Goal: Navigation & Orientation: Understand site structure

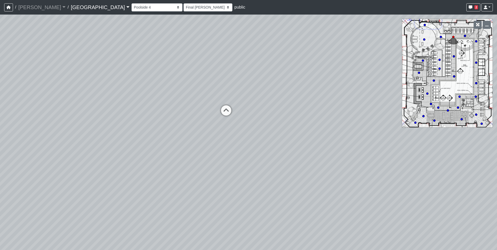
select select "o9XpDjzQN4b3nso91ttAXF"
select select "h3ebyGk32eUmSzz99H473o"
drag, startPoint x: 238, startPoint y: 62, endPoint x: 39, endPoint y: 115, distance: 206.1
click at [39, 115] on div "Loading... Pool Courtyard Entry 1 Loading... Main Lounge 2 Loading... Pool Cour…" at bounding box center [248, 133] width 497 height 236
drag, startPoint x: 297, startPoint y: 112, endPoint x: 75, endPoint y: 112, distance: 221.4
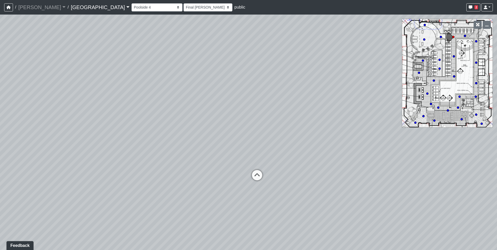
click at [83, 112] on div "Loading... Pool Courtyard Entry 1 Loading... Main Lounge 2 Loading... Pool Cour…" at bounding box center [248, 133] width 497 height 236
click at [65, 202] on icon at bounding box center [66, 203] width 16 height 16
select select "ts1weBV6nSNRudKdgJX1Ed"
select select "h3ebyGk32eUmSzz99H473o"
drag, startPoint x: 222, startPoint y: 96, endPoint x: 331, endPoint y: 80, distance: 109.9
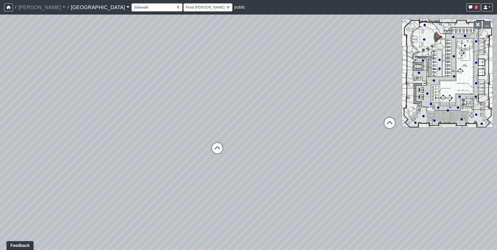
click at [331, 80] on div "Loading... Pool Courtyard Entry 1 Loading... Main Lounge 2 Loading... Pool Cour…" at bounding box center [248, 133] width 497 height 236
drag, startPoint x: 178, startPoint y: 116, endPoint x: 231, endPoint y: 123, distance: 52.7
click at [231, 123] on div "Loading... Pool Courtyard Entry 1 Loading... Main Lounge 2 Loading... Pool Cour…" at bounding box center [248, 133] width 497 height 236
click at [269, 159] on icon at bounding box center [268, 159] width 16 height 16
select select "orbVW6i9zBbUqfvs7RM4Ao"
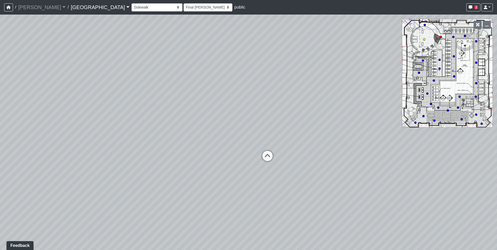
select select "h3ebyGk32eUmSzz99H473o"
drag, startPoint x: 260, startPoint y: 151, endPoint x: 355, endPoint y: 151, distance: 94.4
click at [355, 151] on div "Loading... Pool Courtyard Entry 1 Loading... Main Lounge 2 Loading... Pool Cour…" at bounding box center [248, 133] width 497 height 236
drag, startPoint x: 267, startPoint y: 149, endPoint x: 386, endPoint y: 151, distance: 119.4
click at [386, 151] on div "Loading... Pool Courtyard Entry 1 Loading... Main Lounge 2 Loading... Pool Cour…" at bounding box center [248, 133] width 497 height 236
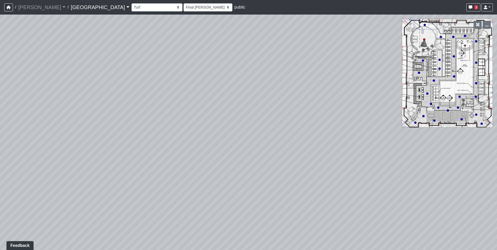
drag, startPoint x: 292, startPoint y: 114, endPoint x: 318, endPoint y: 107, distance: 27.1
click at [316, 108] on div "Loading... Pool Courtyard Entry 1 Loading... Main Lounge 2 Loading... Pool Cour…" at bounding box center [248, 133] width 497 height 236
drag, startPoint x: 230, startPoint y: 111, endPoint x: 405, endPoint y: 91, distance: 175.5
click at [405, 91] on div "Loading... Pool Courtyard Entry 1 Loading... Main Lounge 2 Loading... Pool Cour…" at bounding box center [248, 133] width 497 height 236
drag, startPoint x: 151, startPoint y: 117, endPoint x: 303, endPoint y: 97, distance: 154.0
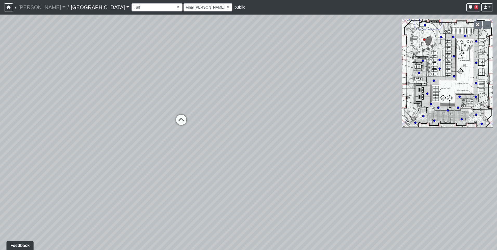
click at [303, 97] on div "Loading... Pool Courtyard Entry 1 Loading... Main Lounge 2 Loading... Pool Cour…" at bounding box center [248, 133] width 497 height 236
drag, startPoint x: 140, startPoint y: 152, endPoint x: 384, endPoint y: 127, distance: 244.8
click at [384, 127] on div "Loading... Pool Courtyard Entry 1 Loading... Main Lounge 2 Loading... Pool Cour…" at bounding box center [248, 133] width 497 height 236
drag, startPoint x: 147, startPoint y: 131, endPoint x: 236, endPoint y: 137, distance: 90.0
click at [236, 137] on div "Loading... Pool Courtyard Entry 1 Loading... Main Lounge 2 Loading... Pool Cour…" at bounding box center [248, 133] width 497 height 236
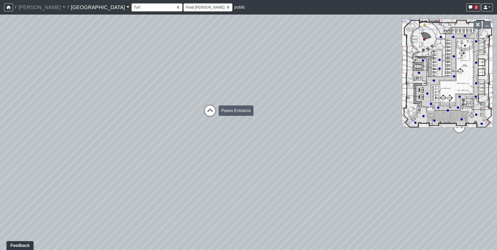
click at [213, 111] on icon at bounding box center [210, 114] width 16 height 16
select select "bp6eZf2t8AY9XxgWzxsDS7"
select select "h3ebyGk32eUmSzz99H473o"
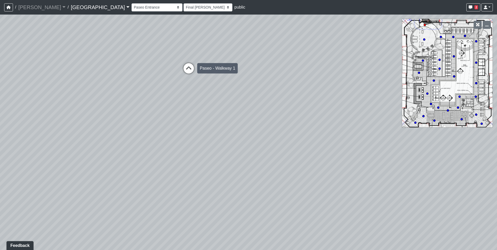
click at [189, 71] on icon at bounding box center [189, 71] width 16 height 16
select select "sEwiTxnSdALfGjNGTJr68G"
select select "h3ebyGk32eUmSzz99H473o"
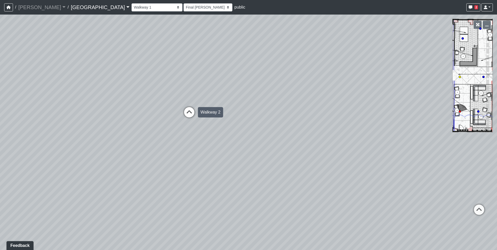
click at [184, 111] on icon at bounding box center [190, 115] width 16 height 16
select select "qCH7GBaZ2LsR8MqAxWUC8e"
select select "h3ebyGk32eUmSzz99H473o"
drag, startPoint x: 113, startPoint y: 89, endPoint x: 318, endPoint y: 109, distance: 206.3
click at [318, 109] on div "Loading... Pool Courtyard Entry 1 Loading... Main Lounge 2 Loading... Pool Cour…" at bounding box center [248, 133] width 497 height 236
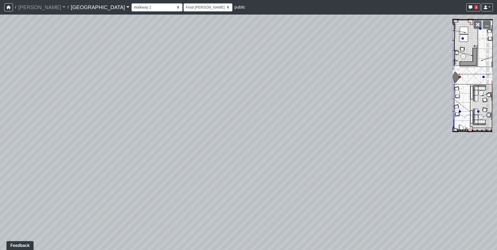
drag, startPoint x: 197, startPoint y: 135, endPoint x: 386, endPoint y: 121, distance: 189.9
click at [386, 121] on div "Loading... Pool Courtyard Entry 1 Loading... Main Lounge 2 Loading... Pool Cour…" at bounding box center [248, 133] width 497 height 236
click at [218, 138] on div "Loading... Pool Courtyard Entry 1 Loading... Main Lounge 2 Loading... Pool Cour…" at bounding box center [248, 133] width 497 height 236
drag, startPoint x: 191, startPoint y: 157, endPoint x: 312, endPoint y: 144, distance: 121.3
click at [312, 144] on div "Loading... Pool Courtyard Entry 1 Loading... Main Lounge 2 Loading... Pool Cour…" at bounding box center [248, 133] width 497 height 236
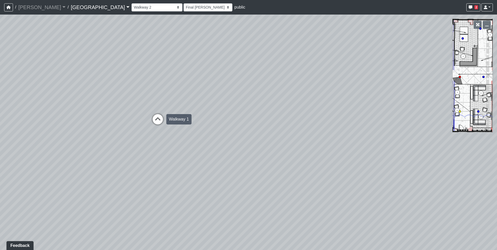
click at [156, 122] on icon at bounding box center [158, 122] width 16 height 16
select select "sEwiTxnSdALfGjNGTJr68G"
select select "h3ebyGk32eUmSzz99H473o"
drag, startPoint x: 86, startPoint y: 151, endPoint x: 361, endPoint y: 118, distance: 277.3
click at [361, 118] on div "Loading... Pool Courtyard Entry 1 Loading... Main Lounge 2 Loading... Pool Cour…" at bounding box center [248, 133] width 497 height 236
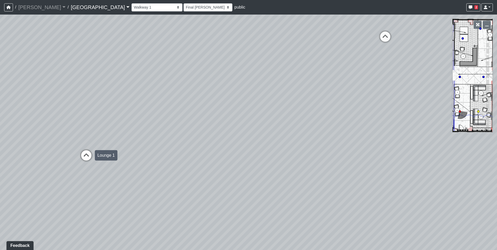
click at [91, 154] on icon at bounding box center [87, 158] width 16 height 16
select select "wmN8i6qK71suYTzKAspxAn"
select select "h3ebyGk32eUmSzz99H473o"
drag, startPoint x: 233, startPoint y: 116, endPoint x: 98, endPoint y: 140, distance: 137.0
click at [98, 140] on div "Loading... Pool Courtyard Entry 1 Loading... Main Lounge 2 Loading... Pool Cour…" at bounding box center [248, 133] width 497 height 236
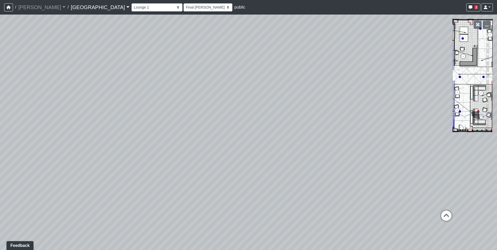
drag, startPoint x: 215, startPoint y: 91, endPoint x: 104, endPoint y: 88, distance: 111.4
click at [104, 88] on div "Loading... Pool Courtyard Entry 1 Loading... Main Lounge 2 Loading... Pool Cour…" at bounding box center [248, 133] width 497 height 236
drag, startPoint x: 215, startPoint y: 145, endPoint x: 59, endPoint y: 125, distance: 158.1
click at [59, 125] on div "Loading... Pool Courtyard Entry 1 Loading... Main Lounge 2 Loading... Pool Cour…" at bounding box center [248, 133] width 497 height 236
drag, startPoint x: 188, startPoint y: 131, endPoint x: 71, endPoint y: 154, distance: 119.5
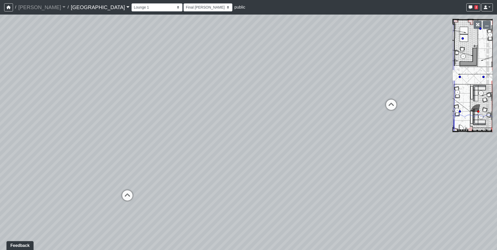
click at [71, 154] on div "Loading... Pool Courtyard Entry 1 Loading... Main Lounge 2 Loading... Pool Cour…" at bounding box center [248, 133] width 497 height 236
click at [332, 118] on icon at bounding box center [334, 118] width 16 height 16
select select "fouQaAmTNYQfM5euUrkyLi"
select select "h3ebyGk32eUmSzz99H473o"
click at [298, 145] on icon at bounding box center [300, 146] width 16 height 16
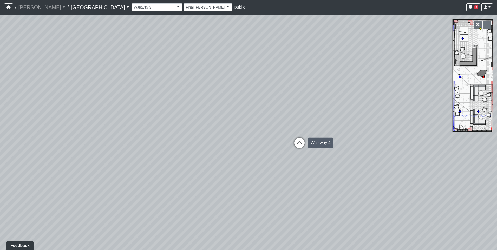
select select "5twcqx3V9eezx34MYuTuHT"
select select "h3ebyGk32eUmSzz99H473o"
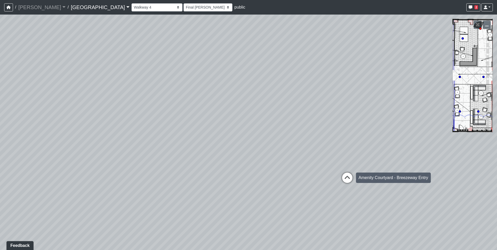
click at [348, 181] on icon at bounding box center [348, 181] width 16 height 16
select select "bV6mw7sk2yau5djgeHJiat"
select select "h3ebyGk32eUmSzz99H473o"
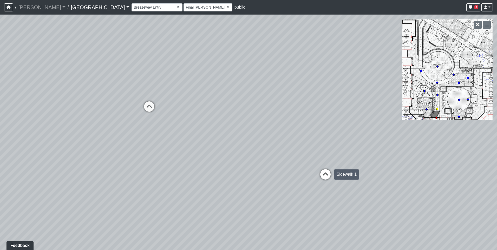
click at [328, 174] on icon at bounding box center [326, 177] width 16 height 16
select select "2g74JqUAVunN4W4RDEJZSB"
select select "h3ebyGk32eUmSzz99H473o"
drag, startPoint x: 361, startPoint y: 159, endPoint x: 103, endPoint y: 129, distance: 260.4
click at [103, 129] on div "Loading... Pool Courtyard Entry 1 Loading... Main Lounge 2 Loading... Pool Cour…" at bounding box center [248, 133] width 497 height 236
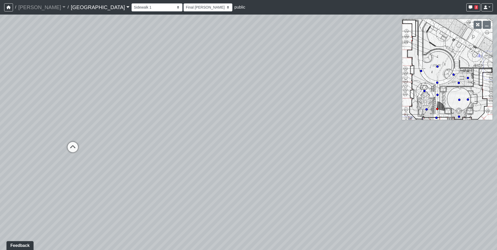
drag, startPoint x: 314, startPoint y: 141, endPoint x: 75, endPoint y: 142, distance: 239.1
click at [75, 142] on div "Loading... Pool Courtyard Entry 1 Loading... Main Lounge 2 Loading... Pool Cour…" at bounding box center [248, 133] width 497 height 236
drag, startPoint x: 86, startPoint y: 132, endPoint x: 316, endPoint y: 166, distance: 233.0
click at [316, 166] on div "Loading... Pool Courtyard Entry 1 Loading... Main Lounge 2 Loading... Pool Cour…" at bounding box center [248, 133] width 497 height 236
click at [123, 164] on icon at bounding box center [120, 169] width 16 height 16
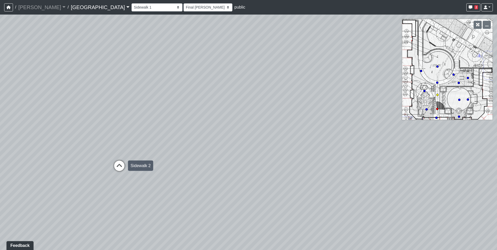
select select "aKnx4LbkW4vTTeN38Co3z9"
select select "h3ebyGk32eUmSzz99H473o"
drag, startPoint x: 342, startPoint y: 162, endPoint x: 129, endPoint y: 125, distance: 216.1
click at [129, 125] on div "Loading... Pool Courtyard Entry 1 Loading... Main Lounge 2 Loading... Pool Cour…" at bounding box center [248, 133] width 497 height 236
drag, startPoint x: 313, startPoint y: 136, endPoint x: 63, endPoint y: 139, distance: 250.3
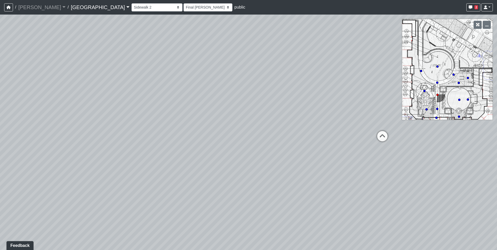
click at [63, 139] on div "Loading... Pool Courtyard Entry 1 Loading... Main Lounge 2 Loading... Pool Cour…" at bounding box center [248, 133] width 497 height 236
drag, startPoint x: 290, startPoint y: 135, endPoint x: 325, endPoint y: 139, distance: 36.1
click at [325, 139] on div "Loading... Pool Courtyard Entry 1 Loading... Main Lounge 2 Loading... Pool Cour…" at bounding box center [248, 133] width 497 height 236
drag, startPoint x: 201, startPoint y: 174, endPoint x: 244, endPoint y: 169, distance: 43.8
click at [244, 169] on div "Loading... Pool Courtyard Entry 1 Loading... Main Lounge 2 Loading... Pool Cour…" at bounding box center [248, 133] width 497 height 236
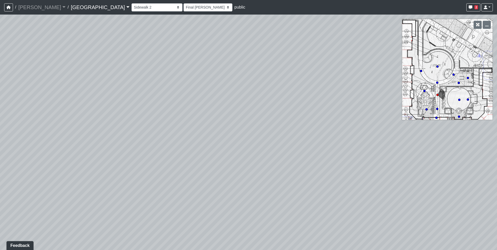
drag, startPoint x: 175, startPoint y: 156, endPoint x: 278, endPoint y: 156, distance: 102.5
click at [278, 156] on div "Loading... Pool Courtyard Entry 1 Loading... Main Lounge 2 Loading... Pool Cour…" at bounding box center [248, 133] width 497 height 236
drag, startPoint x: 61, startPoint y: 140, endPoint x: 218, endPoint y: 146, distance: 157.2
click at [218, 146] on div "Loading... Pool Courtyard Entry 1 Loading... Main Lounge 2 Loading... Pool Cour…" at bounding box center [248, 133] width 497 height 236
drag, startPoint x: 135, startPoint y: 146, endPoint x: 197, endPoint y: 142, distance: 63.1
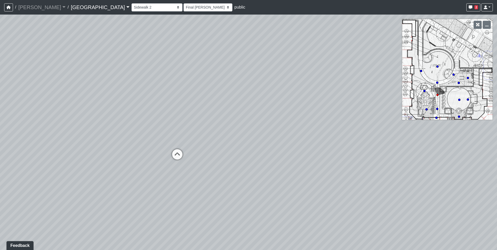
click at [197, 142] on div "Loading... Pool Courtyard Entry 1 Loading... Main Lounge 2 Loading... Pool Cour…" at bounding box center [248, 133] width 497 height 236
click at [173, 153] on icon at bounding box center [178, 157] width 16 height 16
select select "h2Ljgq5k7pVKEairBLeMDA"
select select "h3ebyGk32eUmSzz99H473o"
click at [180, 135] on icon at bounding box center [180, 139] width 16 height 16
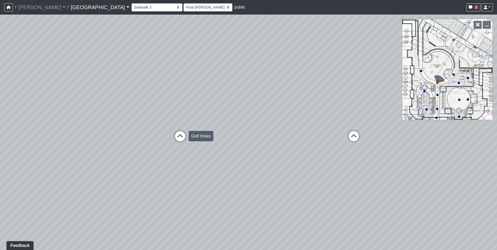
select select "unDwRJ1PByYVLkjSjYVHnb"
select select "h3ebyGk32eUmSzz99H473o"
drag, startPoint x: 293, startPoint y: 163, endPoint x: -75, endPoint y: 158, distance: 368.2
click at [0, 158] on html "/ [PERSON_NAME] Loading... / [GEOGRAPHIC_DATA] [GEOGRAPHIC_DATA] Loading... [GE…" at bounding box center [248, 125] width 497 height 250
drag, startPoint x: 186, startPoint y: 163, endPoint x: 439, endPoint y: 0, distance: 300.7
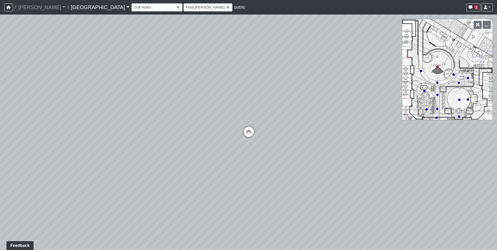
click at [104, 79] on div "Loading... Pool Courtyard Entry 1 Loading... Main Lounge 2 Loading... Pool Cour…" at bounding box center [248, 133] width 497 height 236
drag, startPoint x: 256, startPoint y: 101, endPoint x: 192, endPoint y: 145, distance: 77.3
click at [192, 145] on div "Loading... Pool Courtyard Entry 1 Loading... Main Lounge 2 Loading... Pool Cour…" at bounding box center [248, 133] width 497 height 236
click at [247, 109] on icon at bounding box center [250, 112] width 16 height 16
select select "h2Ljgq5k7pVKEairBLeMDA"
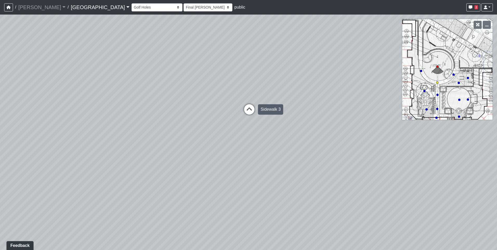
select select "h3ebyGk32eUmSzz99H473o"
click at [250, 107] on icon at bounding box center [249, 109] width 16 height 16
select select "aKnx4LbkW4vTTeN38Co3z9"
select select "h3ebyGk32eUmSzz99H473o"
click at [247, 114] on icon at bounding box center [251, 116] width 16 height 16
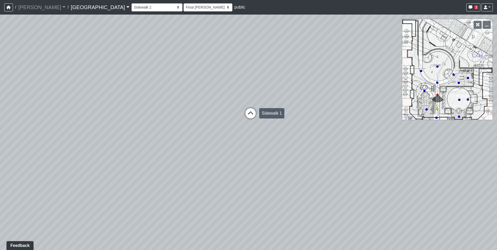
select select "2g74JqUAVunN4W4RDEJZSB"
select select "h3ebyGk32eUmSzz99H473o"
drag, startPoint x: 252, startPoint y: 148, endPoint x: 254, endPoint y: 139, distance: 9.5
click at [252, 148] on icon at bounding box center [250, 149] width 16 height 16
select select "bV6mw7sk2yau5djgeHJiat"
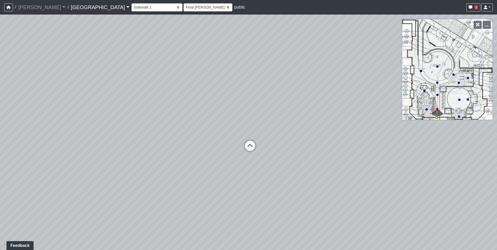
select select "h3ebyGk32eUmSzz99H473o"
drag, startPoint x: 378, startPoint y: 80, endPoint x: 220, endPoint y: 87, distance: 157.5
click at [220, 87] on div "Loading... Pool Courtyard Entry 1 Loading... Main Lounge 2 Loading... Pool Cour…" at bounding box center [248, 133] width 497 height 236
click at [170, 139] on icon at bounding box center [170, 143] width 16 height 16
select select "5twcqx3V9eezx34MYuTuHT"
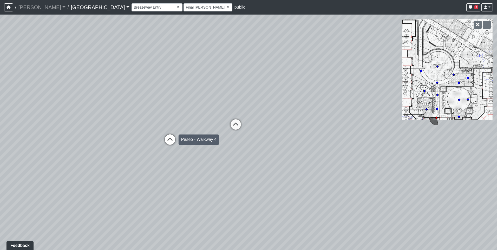
select select "h3ebyGk32eUmSzz99H473o"
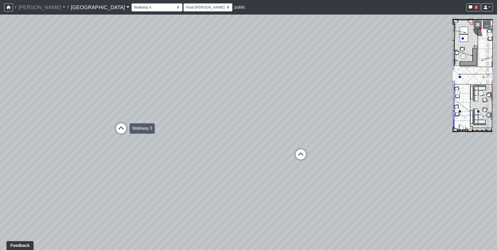
click at [122, 126] on icon at bounding box center [121, 131] width 16 height 16
select select "fouQaAmTNYQfM5euUrkyLi"
select select "h3ebyGk32eUmSzz99H473o"
click at [176, 80] on icon at bounding box center [177, 84] width 16 height 16
select select "wmN8i6qK71suYTzKAspxAn"
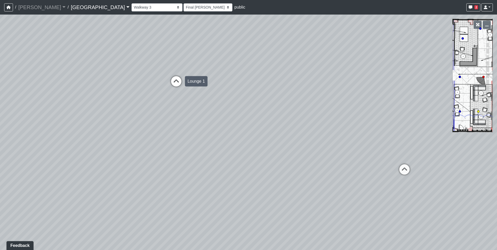
select select "h3ebyGk32eUmSzz99H473o"
drag, startPoint x: 201, startPoint y: 126, endPoint x: 363, endPoint y: 127, distance: 161.6
click at [363, 127] on div "Loading... Pool Courtyard Entry 1 Loading... Main Lounge 2 Loading... Pool Cour…" at bounding box center [248, 133] width 497 height 236
drag, startPoint x: 374, startPoint y: 105, endPoint x: 94, endPoint y: 116, distance: 279.9
click at [94, 116] on div "Loading... Pool Courtyard Entry 1 Loading... Main Lounge 2 Loading... Pool Cour…" at bounding box center [248, 133] width 497 height 236
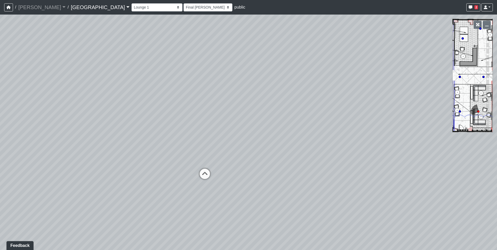
drag, startPoint x: 139, startPoint y: 97, endPoint x: 35, endPoint y: 98, distance: 103.8
click at [35, 98] on div "Loading... Pool Courtyard Entry 1 Loading... Main Lounge 2 Loading... Pool Cour…" at bounding box center [248, 133] width 497 height 236
drag, startPoint x: 315, startPoint y: 84, endPoint x: 188, endPoint y: 87, distance: 127.0
click at [196, 90] on div "Loading... Pool Courtyard Entry 1 Loading... Main Lounge 2 Loading... Pool Cour…" at bounding box center [248, 133] width 497 height 236
drag, startPoint x: 277, startPoint y: 102, endPoint x: 183, endPoint y: 111, distance: 94.8
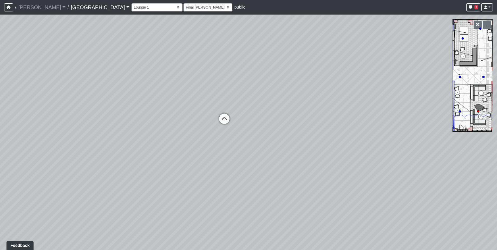
click at [183, 111] on div "Loading... Pool Courtyard Entry 1 Loading... Main Lounge 2 Loading... Pool Cour…" at bounding box center [248, 133] width 497 height 236
drag, startPoint x: 156, startPoint y: 112, endPoint x: 240, endPoint y: 111, distance: 84.3
click at [240, 111] on div "Loading... Pool Courtyard Entry 1 Loading... Main Lounge 2 Loading... Pool Cour…" at bounding box center [248, 133] width 497 height 236
drag, startPoint x: 160, startPoint y: 119, endPoint x: 273, endPoint y: 106, distance: 114.0
click at [273, 106] on div "Loading... Pool Courtyard Entry 1 Loading... Main Lounge 2 Loading... Pool Cour…" at bounding box center [248, 133] width 497 height 236
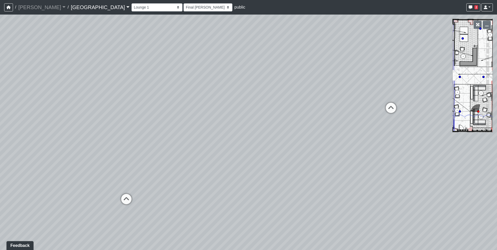
drag, startPoint x: 97, startPoint y: 112, endPoint x: 283, endPoint y: 100, distance: 187.1
click at [283, 100] on div "Loading... Pool Courtyard Entry 1 Loading... Main Lounge 2 Loading... Pool Cour…" at bounding box center [248, 133] width 497 height 236
drag, startPoint x: 181, startPoint y: 131, endPoint x: 296, endPoint y: 147, distance: 116.1
click at [297, 147] on div "Loading... Pool Courtyard Entry 1 Loading... Main Lounge 2 Loading... Pool Cour…" at bounding box center [248, 133] width 497 height 236
click at [329, 198] on icon at bounding box center [327, 199] width 16 height 16
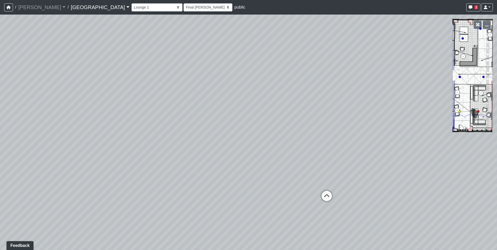
select select "sEwiTxnSdALfGjNGTJr68G"
select select "h3ebyGk32eUmSzz99H473o"
drag, startPoint x: 226, startPoint y: 160, endPoint x: 380, endPoint y: 155, distance: 154.1
click at [380, 155] on div "Loading... Pool Courtyard Entry 1 Loading... Main Lounge 2 Loading... Pool Cour…" at bounding box center [248, 133] width 497 height 236
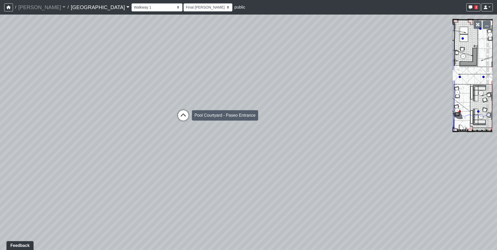
click at [183, 117] on icon at bounding box center [184, 118] width 16 height 16
select select "bp6eZf2t8AY9XxgWzxsDS7"
select select "h3ebyGk32eUmSzz99H473o"
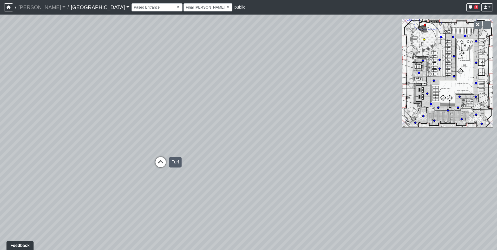
click at [162, 164] on icon at bounding box center [161, 165] width 16 height 16
select select "orbVW6i9zBbUqfvs7RM4Ao"
select select "h3ebyGk32eUmSzz99H473o"
drag, startPoint x: 133, startPoint y: 162, endPoint x: 296, endPoint y: 152, distance: 163.4
click at [296, 152] on div "Loading... Pool Courtyard Entry 1 Loading... Main Lounge 2 Loading... Pool Cour…" at bounding box center [248, 133] width 497 height 236
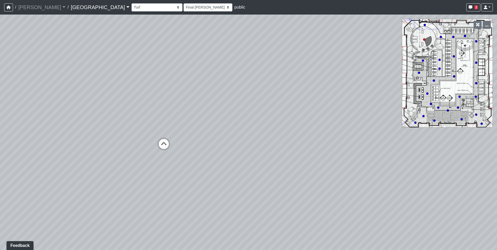
drag, startPoint x: 262, startPoint y: 149, endPoint x: 457, endPoint y: 140, distance: 194.8
click at [457, 140] on div "Loading... Pool Courtyard Entry 1 Loading... Main Lounge 2 Loading... Pool Cour…" at bounding box center [248, 133] width 497 height 236
click at [168, 143] on icon at bounding box center [165, 146] width 16 height 16
select select "ts1weBV6nSNRudKdgJX1Ed"
select select "h3ebyGk32eUmSzz99H473o"
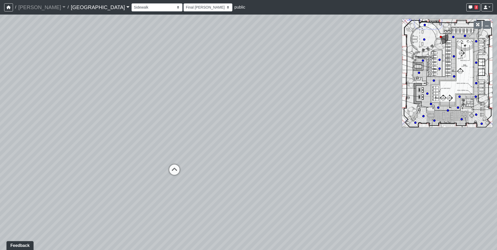
drag, startPoint x: 276, startPoint y: 146, endPoint x: 164, endPoint y: 158, distance: 112.5
click at [164, 158] on div "Loading... Pool Courtyard Entry 1 Loading... Main Lounge 2 Loading... Pool Cour…" at bounding box center [248, 133] width 497 height 236
drag, startPoint x: 348, startPoint y: 128, endPoint x: 123, endPoint y: 139, distance: 225.6
click at [123, 139] on div "Loading... Pool Courtyard Entry 1 Loading... Main Lounge 2 Loading... Pool Cour…" at bounding box center [248, 133] width 497 height 236
drag, startPoint x: 115, startPoint y: 158, endPoint x: 349, endPoint y: 87, distance: 244.8
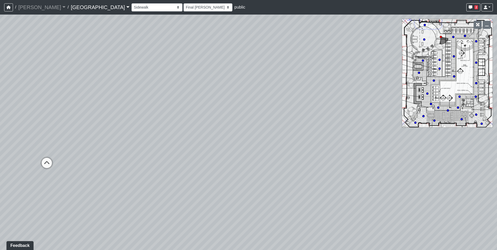
click at [349, 87] on div "Loading... Pool Courtyard Entry 1 Loading... Main Lounge 2 Loading... Pool Cour…" at bounding box center [248, 133] width 497 height 236
drag, startPoint x: 148, startPoint y: 146, endPoint x: 220, endPoint y: 146, distance: 71.8
click at [233, 146] on div "Loading... Pool Courtyard Entry 1 Loading... Main Lounge 2 Loading... Pool Cour…" at bounding box center [248, 133] width 497 height 236
click at [170, 134] on icon at bounding box center [171, 135] width 16 height 16
select select "o9XpDjzQN4b3nso91ttAXF"
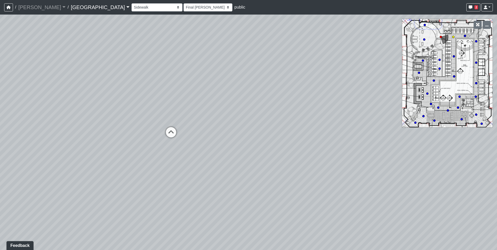
select select "h3ebyGk32eUmSzz99H473o"
click at [146, 151] on icon at bounding box center [146, 152] width 16 height 16
select select "mDgq3MbHXYqsqDSr4UU4Ev"
select select "h3ebyGk32eUmSzz99H473o"
drag, startPoint x: 228, startPoint y: 164, endPoint x: -41, endPoint y: 178, distance: 269.9
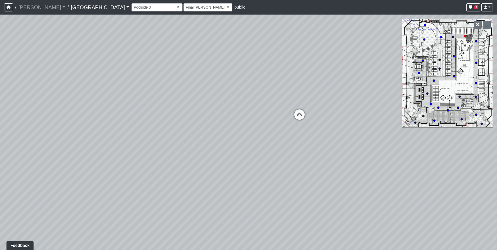
click at [0, 178] on html "/ [PERSON_NAME] Loading... / [GEOGRAPHIC_DATA] [GEOGRAPHIC_DATA] Loading... [GE…" at bounding box center [248, 125] width 497 height 250
click at [53, 145] on icon at bounding box center [49, 148] width 16 height 16
select select "4sFP1bp53qrA4aZBSacnEr"
select select "h3ebyGk32eUmSzz99H473o"
click at [231, 114] on icon at bounding box center [231, 116] width 16 height 16
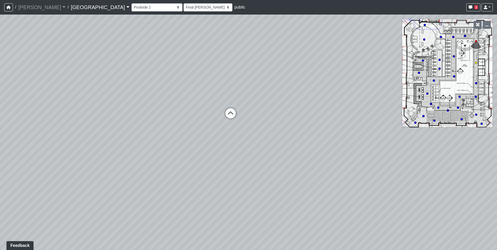
select select "chJM61LYXpk9phVxghJbU3"
select select "h3ebyGk32eUmSzz99H473o"
click at [231, 114] on icon at bounding box center [231, 109] width 16 height 16
select select "uJQ2ezZvamJ3G1Hx6KeXs1"
select select "h3ebyGk32eUmSzz99H473o"
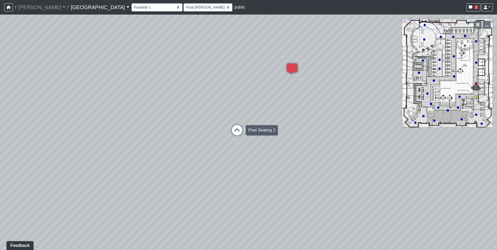
click at [239, 125] on icon at bounding box center [237, 133] width 16 height 16
select select "mwnVeGdoUu3tRb3LQwBBFm"
select select "h3ebyGk32eUmSzz99H473o"
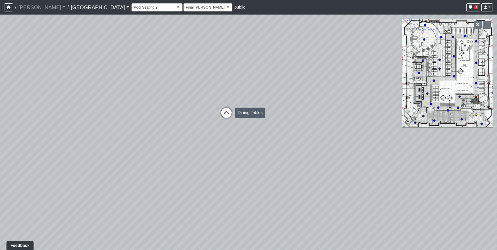
click at [229, 117] on icon at bounding box center [227, 116] width 16 height 16
select select "8WTtNv1GM3J1TpDWPsoJkN"
select select "h3ebyGk32eUmSzz99H473o"
click at [151, 172] on icon at bounding box center [149, 177] width 16 height 16
select select "rmupKda6nwLKdQSs9azYvp"
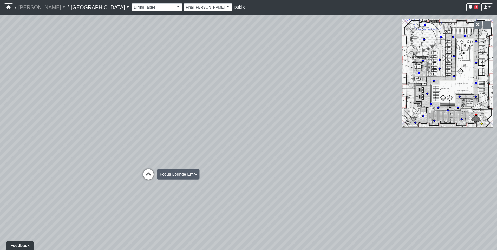
select select "h3ebyGk32eUmSzz99H473o"
click at [123, 70] on icon at bounding box center [123, 71] width 16 height 16
select select "eqJPnRhZ1ERTyjytKnUP34"
select select "h3ebyGk32eUmSzz99H473o"
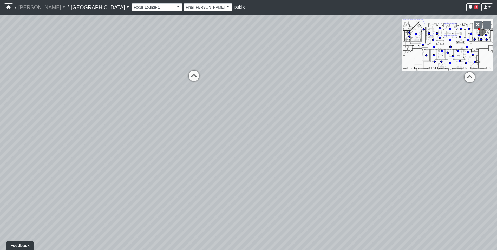
drag, startPoint x: 142, startPoint y: 125, endPoint x: 358, endPoint y: 127, distance: 216.0
click at [358, 127] on div "Loading... Pool Courtyard Entry 1 Loading... Main Lounge 2 Loading... Pool Cour…" at bounding box center [248, 133] width 497 height 236
drag, startPoint x: 235, startPoint y: 126, endPoint x: 335, endPoint y: 126, distance: 100.2
click at [335, 126] on div "Loading... Pool Courtyard Entry 1 Loading... Main Lounge 2 Loading... Pool Cour…" at bounding box center [248, 133] width 497 height 236
click at [321, 75] on icon at bounding box center [323, 79] width 16 height 16
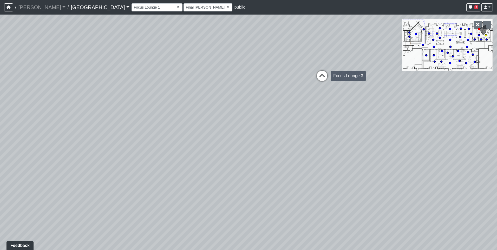
select select "bJnJF8T9b3CvPEBhZPx1Bv"
select select "h3ebyGk32eUmSzz99H473o"
drag, startPoint x: 362, startPoint y: 108, endPoint x: 94, endPoint y: 147, distance: 271.6
click at [94, 147] on div "Loading... Pool Courtyard Entry 1 Loading... Main Lounge 2 Loading... Pool Cour…" at bounding box center [248, 133] width 497 height 236
drag, startPoint x: 247, startPoint y: 139, endPoint x: 133, endPoint y: 91, distance: 123.5
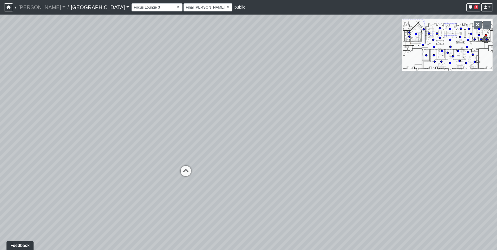
click at [133, 91] on div "Loading... Pool Courtyard Entry 1 Loading... Main Lounge 2 Loading... Pool Cour…" at bounding box center [248, 133] width 497 height 236
drag, startPoint x: 181, startPoint y: 72, endPoint x: 150, endPoint y: 118, distance: 55.2
click at [150, 118] on div "Loading... Pool Courtyard Entry 1 Loading... Main Lounge 2 Loading... Pool Cour…" at bounding box center [248, 133] width 497 height 236
drag, startPoint x: 200, startPoint y: 156, endPoint x: 361, endPoint y: 133, distance: 163.2
click at [361, 133] on div "Loading... Pool Courtyard Entry 1 Loading... Main Lounge 2 Loading... Pool Cour…" at bounding box center [248, 133] width 497 height 236
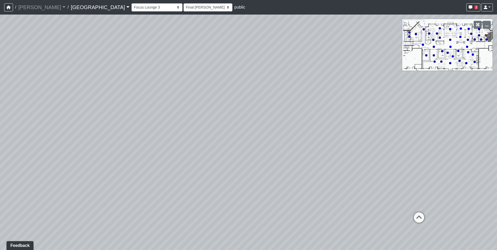
drag, startPoint x: 179, startPoint y: 145, endPoint x: 361, endPoint y: 122, distance: 183.3
click at [396, 124] on div "Loading... Pool Courtyard Entry 1 Loading... Main Lounge 2 Loading... Pool Cour…" at bounding box center [248, 133] width 497 height 236
drag, startPoint x: 248, startPoint y: 140, endPoint x: 320, endPoint y: 155, distance: 73.4
click at [320, 155] on div "Loading... Pool Courtyard Entry 1 Loading... Main Lounge 2 Loading... Pool Cour…" at bounding box center [248, 133] width 497 height 236
drag, startPoint x: 290, startPoint y: 158, endPoint x: 322, endPoint y: 158, distance: 32.0
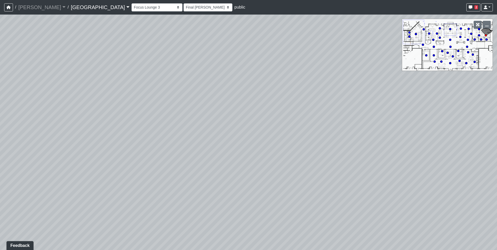
click at [322, 158] on div "Loading... Pool Courtyard Entry 1 Loading... Main Lounge 2 Loading... Pool Cour…" at bounding box center [248, 133] width 497 height 236
drag, startPoint x: 163, startPoint y: 131, endPoint x: 340, endPoint y: 120, distance: 177.7
click at [340, 120] on div "Loading... Pool Courtyard Entry 1 Loading... Main Lounge 2 Loading... Pool Cour…" at bounding box center [248, 133] width 497 height 236
click at [199, 89] on icon at bounding box center [198, 89] width 16 height 16
select select "eqJPnRhZ1ERTyjytKnUP34"
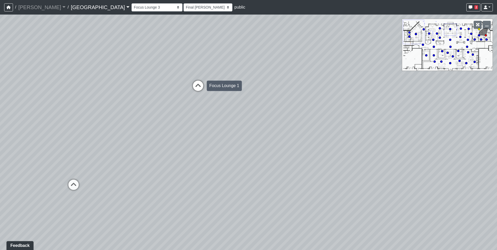
select select "h3ebyGk32eUmSzz99H473o"
drag, startPoint x: 315, startPoint y: 138, endPoint x: 453, endPoint y: 102, distance: 143.1
click at [453, 102] on div "Loading... Pool Courtyard Entry 1 Loading... Main Lounge 2 Loading... Pool Cour…" at bounding box center [248, 133] width 497 height 236
drag, startPoint x: 207, startPoint y: 104, endPoint x: 392, endPoint y: 142, distance: 188.6
click at [392, 142] on div "Loading... Pool Courtyard Entry 1 Loading... Main Lounge 2 Loading... Pool Cour…" at bounding box center [248, 133] width 497 height 236
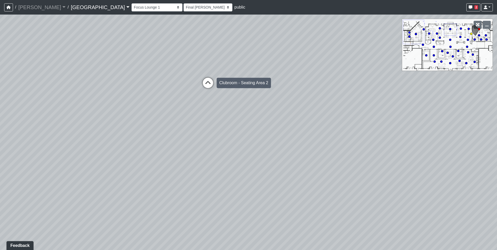
click at [207, 84] on icon at bounding box center [208, 86] width 16 height 16
select select "xuF2CW1jZayweEv98YGaSx"
select select "h3ebyGk32eUmSzz99H473o"
drag, startPoint x: 334, startPoint y: 112, endPoint x: 399, endPoint y: 103, distance: 65.3
click at [400, 103] on div "Loading... Pool Courtyard Entry 1 Loading... Main Lounge 2 Loading... Pool Cour…" at bounding box center [248, 133] width 497 height 236
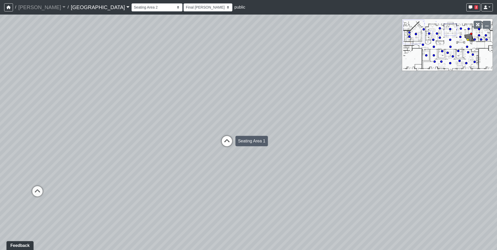
click at [224, 139] on icon at bounding box center [227, 144] width 16 height 16
select select "1YxMcQvhBrXzkFwaEorxwb"
select select "h3ebyGk32eUmSzz99H473o"
click at [187, 155] on icon at bounding box center [189, 153] width 16 height 16
select select "jBqNCsrT4hi7AavUsCSpyD"
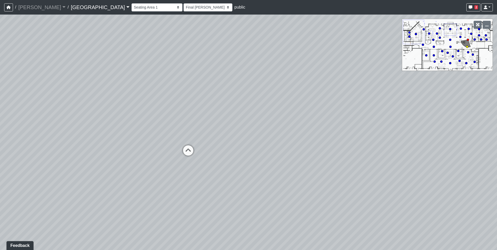
select select "h3ebyGk32eUmSzz99H473o"
click at [142, 162] on icon at bounding box center [146, 165] width 16 height 16
select select "n38L2KYfbFjaaXXsEc1LNY"
select select "h3ebyGk32eUmSzz99H473o"
click at [207, 126] on icon at bounding box center [208, 126] width 16 height 16
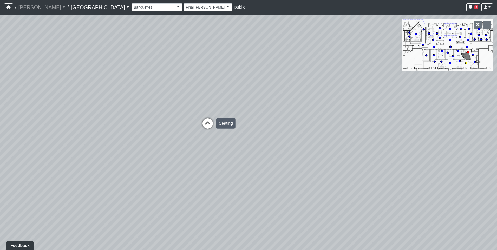
select select "qraa3g3CYhQY23birKpUUB"
select select "h3ebyGk32eUmSzz99H473o"
drag, startPoint x: 175, startPoint y: 133, endPoint x: 344, endPoint y: 142, distance: 169.1
click at [344, 142] on div "Loading... Pool Courtyard Entry 1 Loading... Main Lounge 2 Loading... Pool Cour…" at bounding box center [248, 133] width 497 height 236
